Goal: Check status

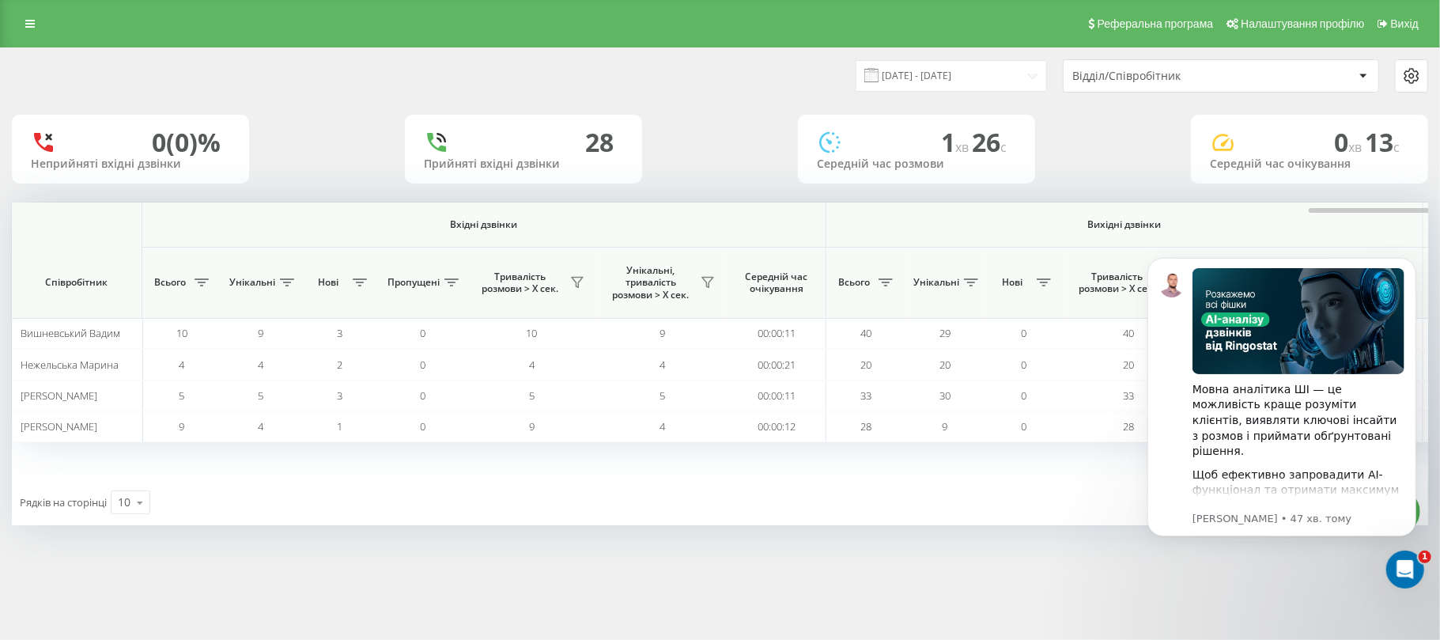
scroll to position [0, 789]
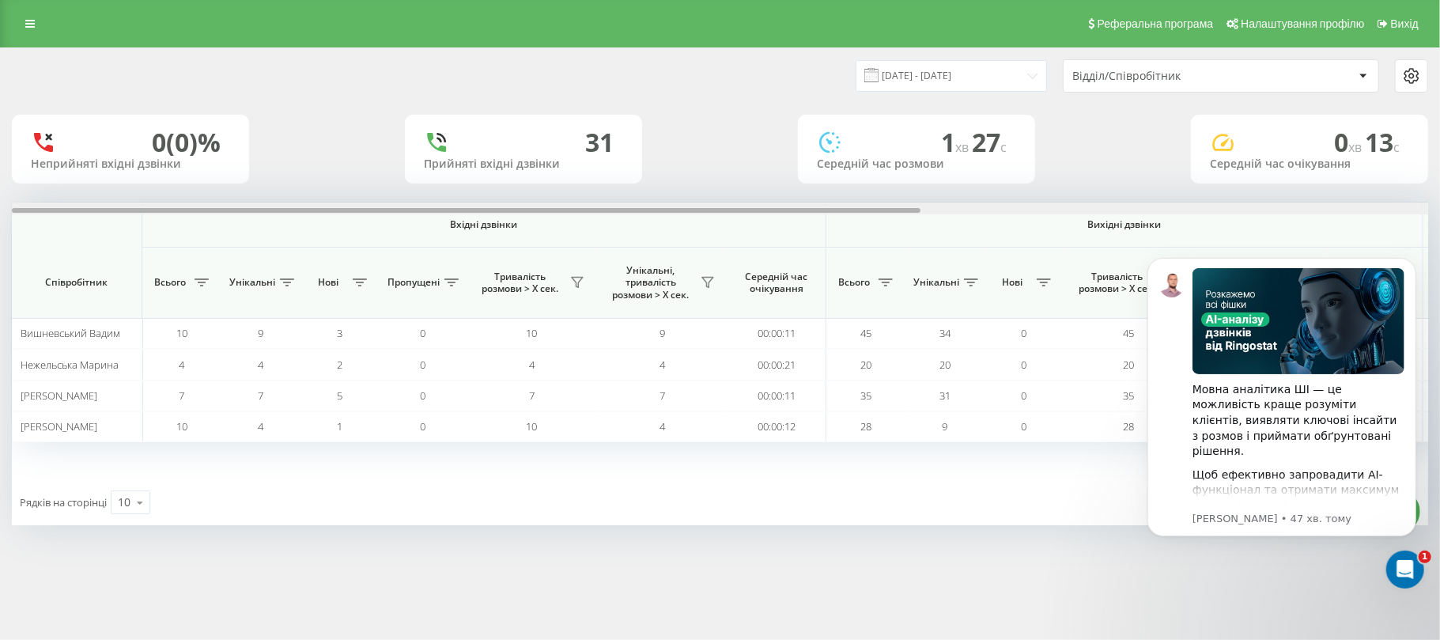
drag, startPoint x: 364, startPoint y: 207, endPoint x: 285, endPoint y: 184, distance: 82.3
click at [285, 184] on div "[DATE] - [DATE] Відділ/Співробітник 0 (0)% Неприйняті вхідні дзвінки 31 Прийнят…" at bounding box center [720, 286] width 1416 height 477
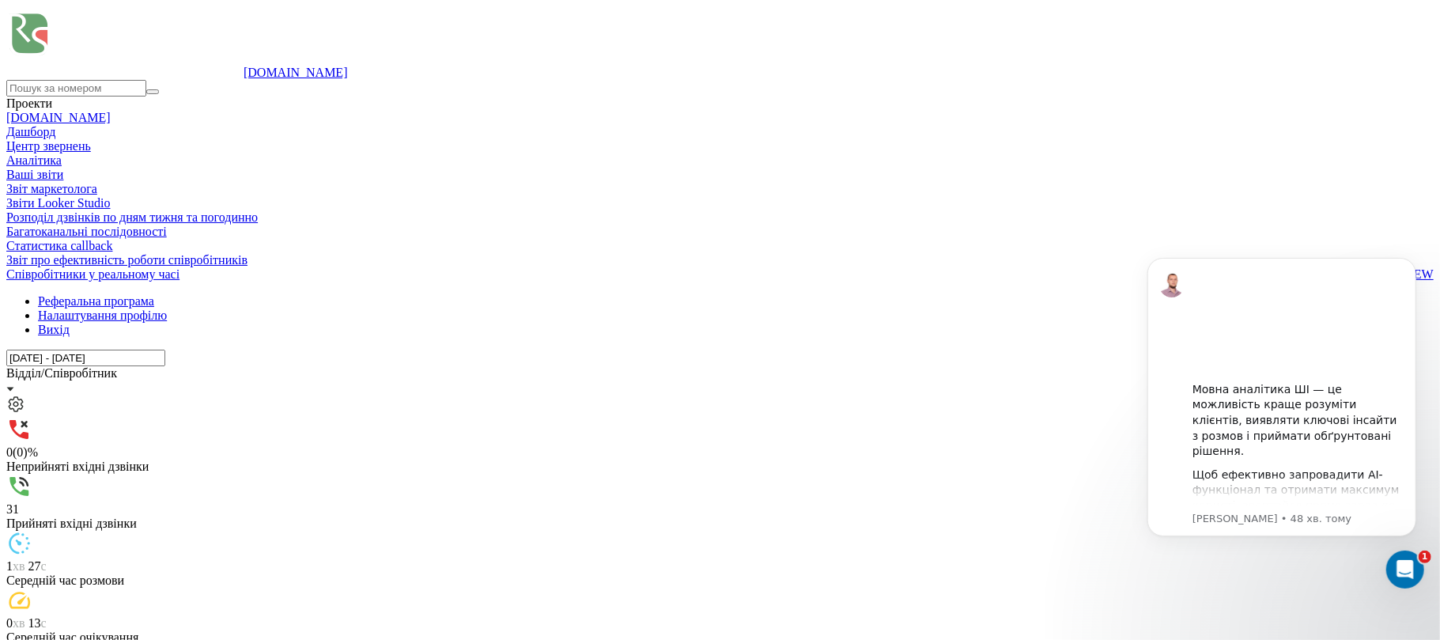
scroll to position [0, 789]
drag, startPoint x: 794, startPoint y: 210, endPoint x: 1439, endPoint y: 213, distance: 645.1
drag, startPoint x: 823, startPoint y: 210, endPoint x: 138, endPoint y: 204, distance: 685.5
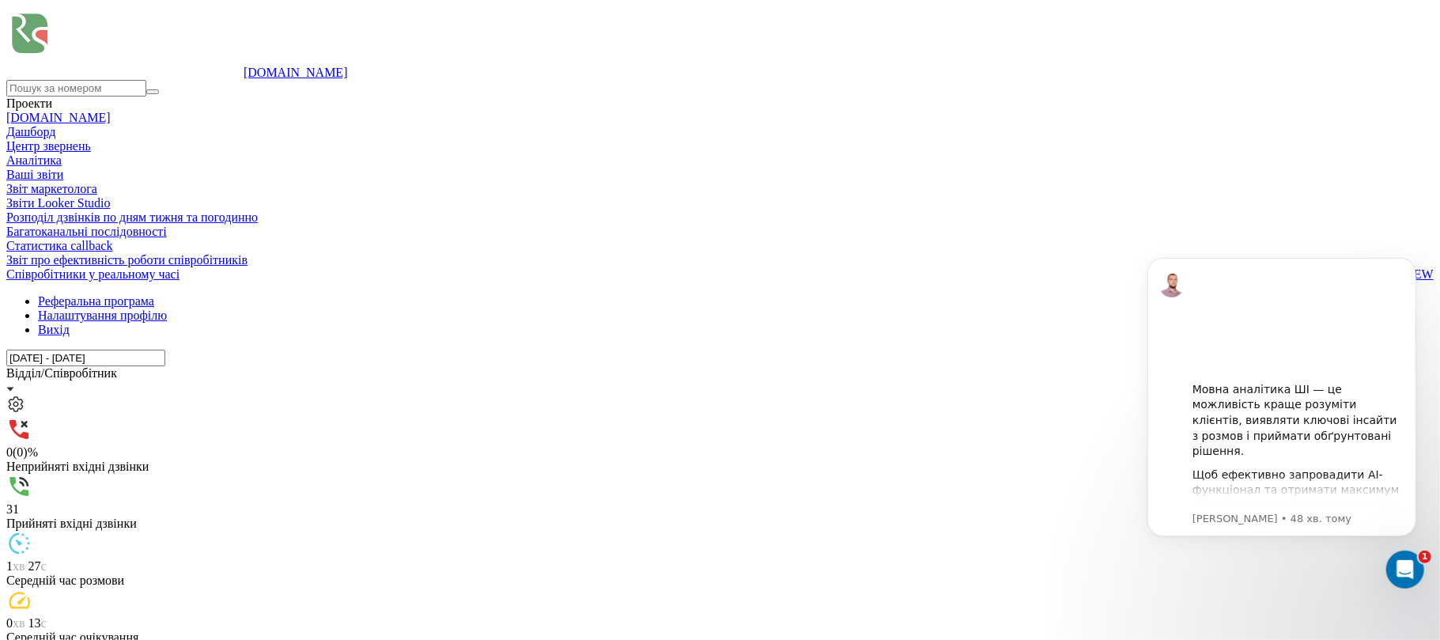
drag, startPoint x: 843, startPoint y: 213, endPoint x: 1323, endPoint y: 231, distance: 480.2
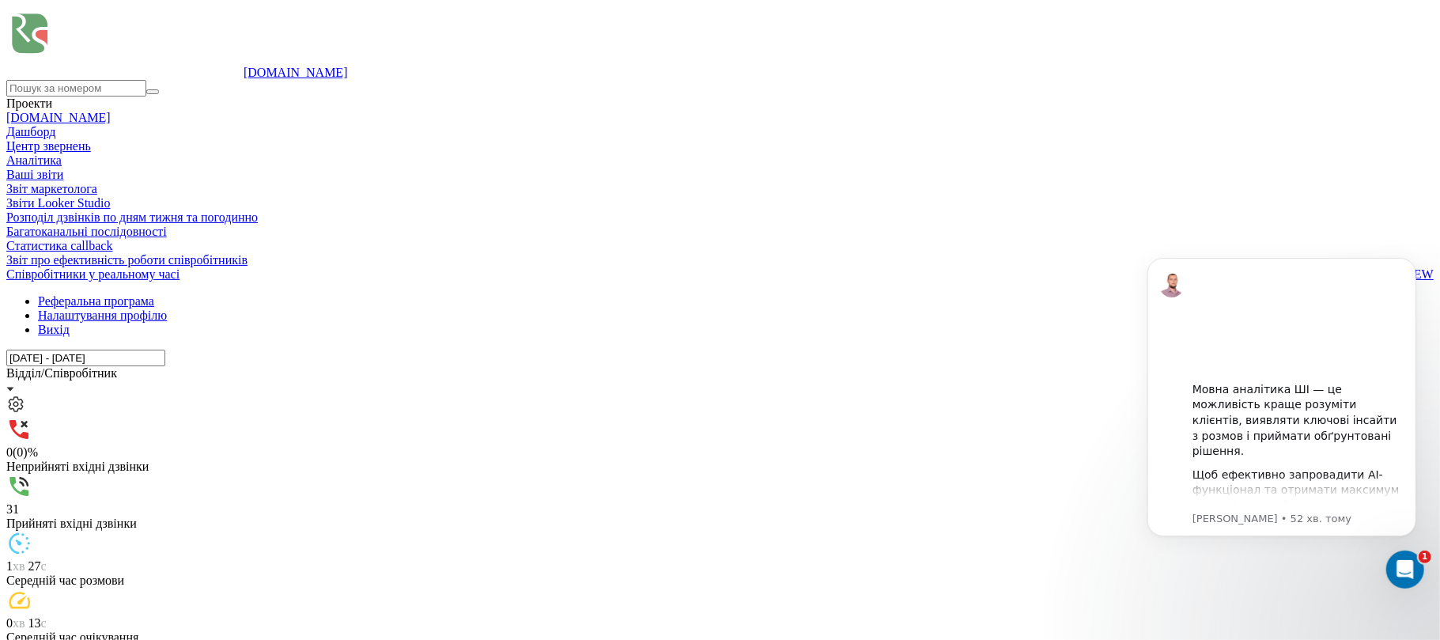
drag, startPoint x: 741, startPoint y: 210, endPoint x: 655, endPoint y: 236, distance: 89.3
